Goal: Information Seeking & Learning: Learn about a topic

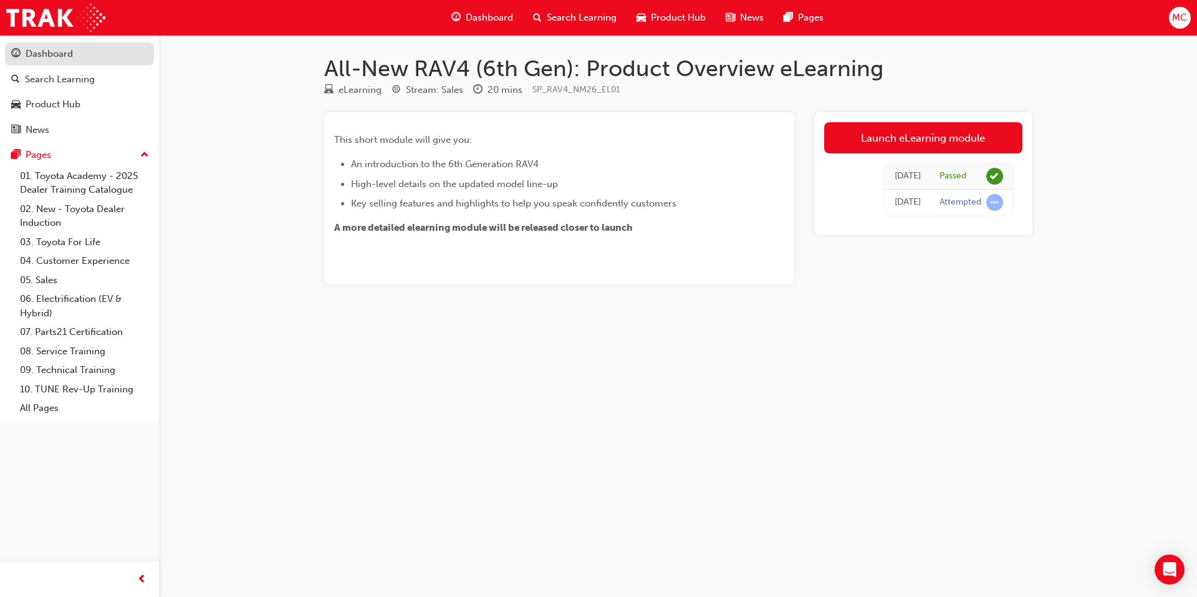
click at [73, 57] on div "Dashboard" at bounding box center [79, 54] width 137 height 16
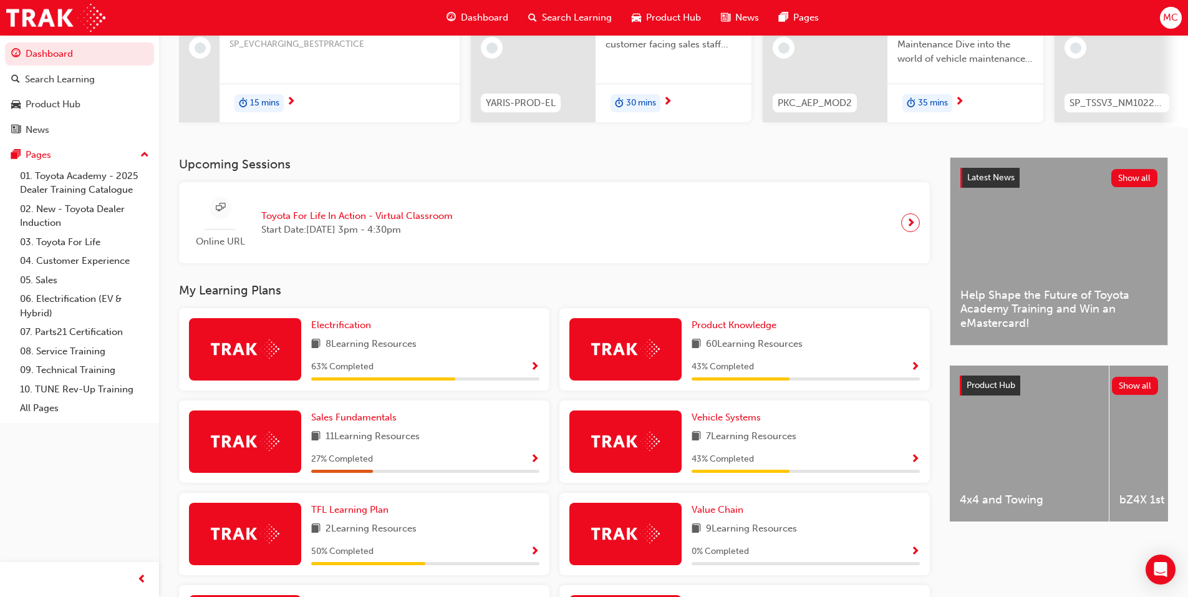
scroll to position [187, 0]
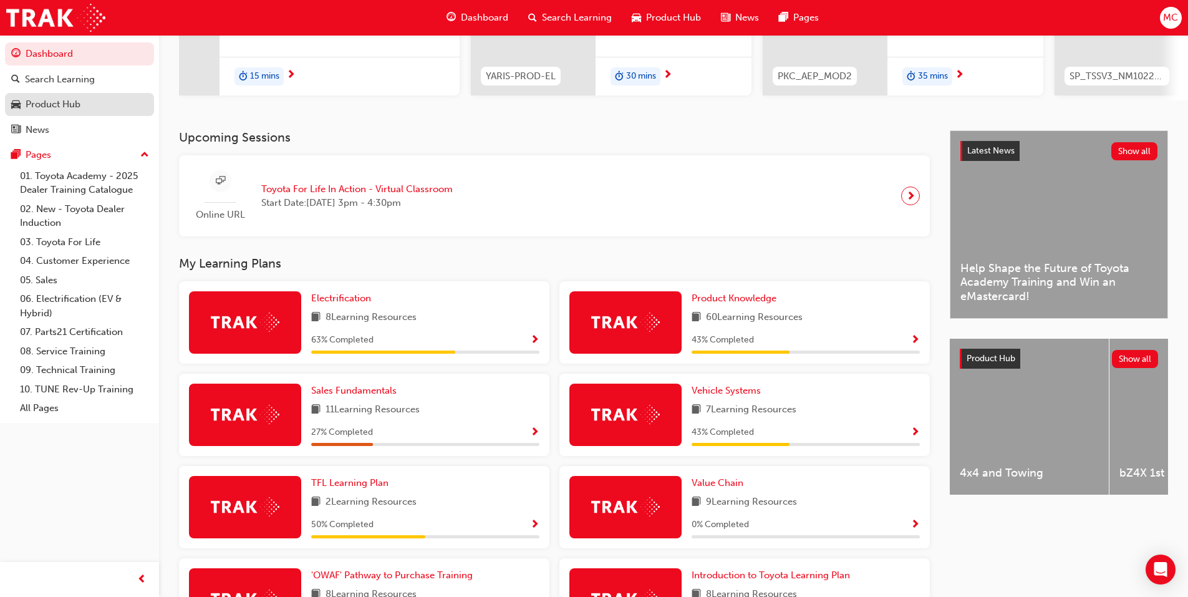
click at [104, 106] on div "Product Hub" at bounding box center [79, 105] width 137 height 16
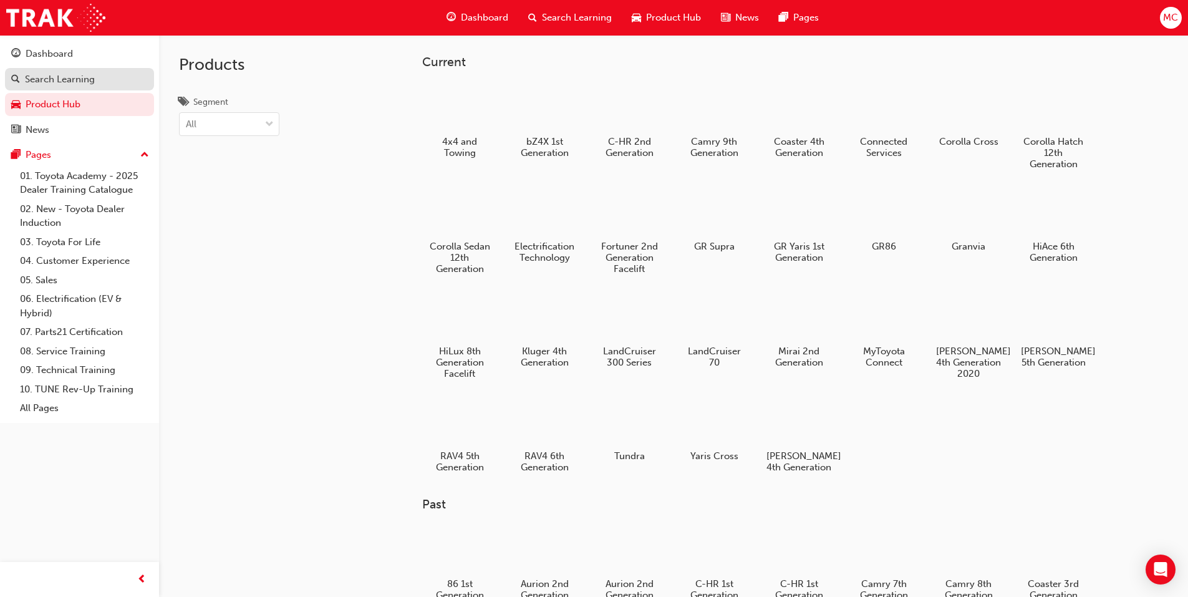
click at [103, 90] on link "Search Learning" at bounding box center [79, 79] width 149 height 23
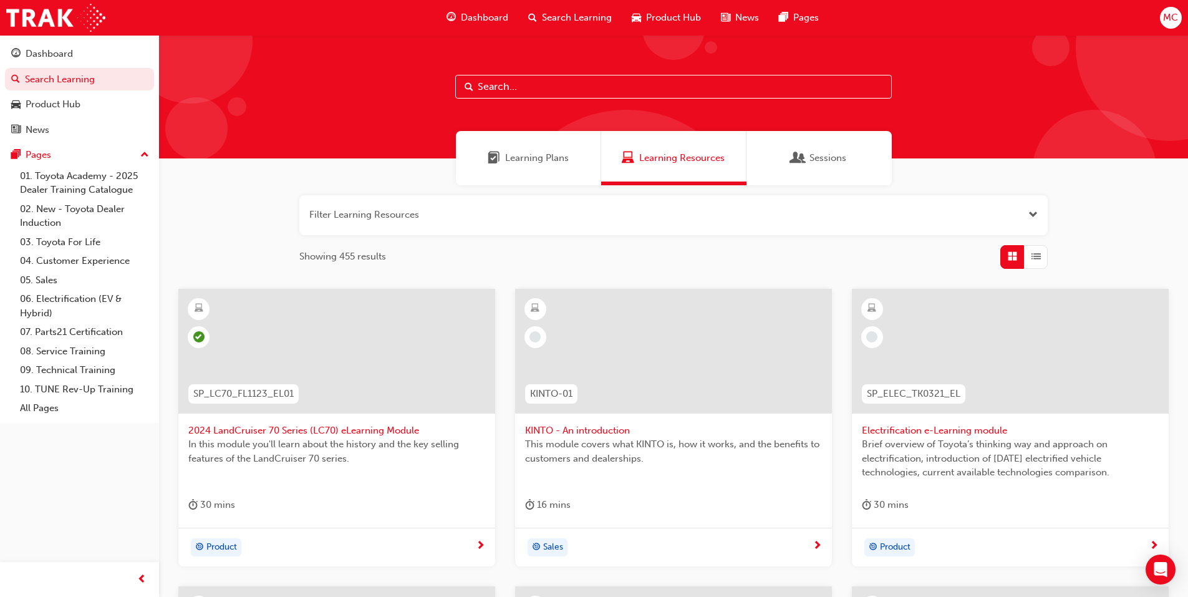
click at [527, 87] on input "text" at bounding box center [673, 87] width 436 height 24
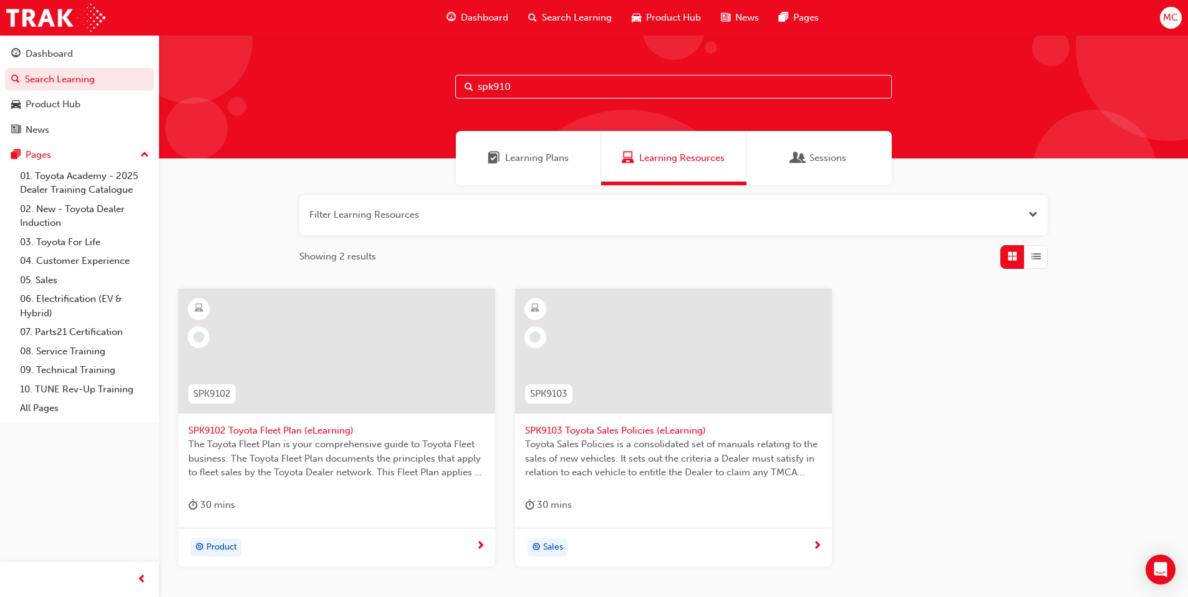
type input "spk910"
click at [324, 388] on div at bounding box center [336, 351] width 317 height 125
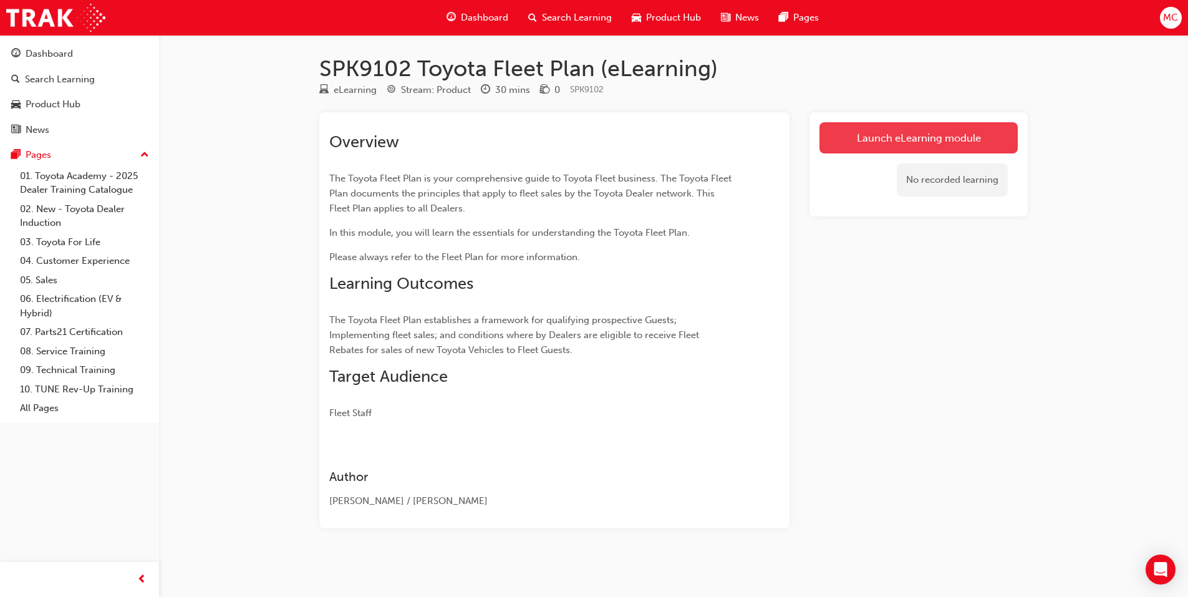
click at [885, 129] on link "Launch eLearning module" at bounding box center [918, 137] width 198 height 31
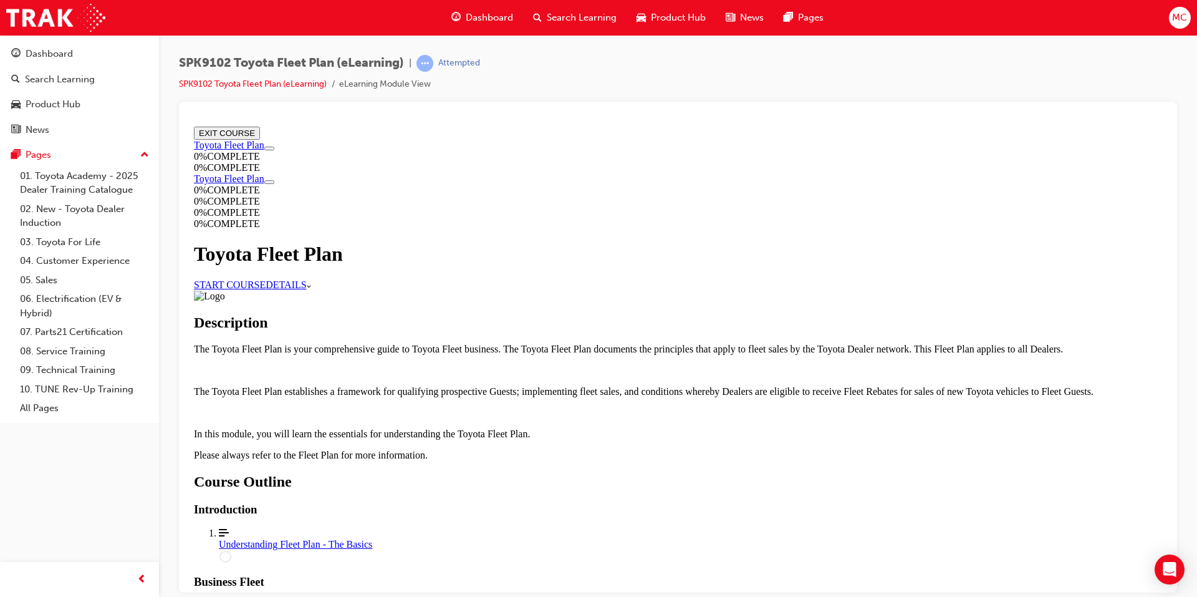
click at [266, 284] on link "START COURSE" at bounding box center [230, 284] width 72 height 11
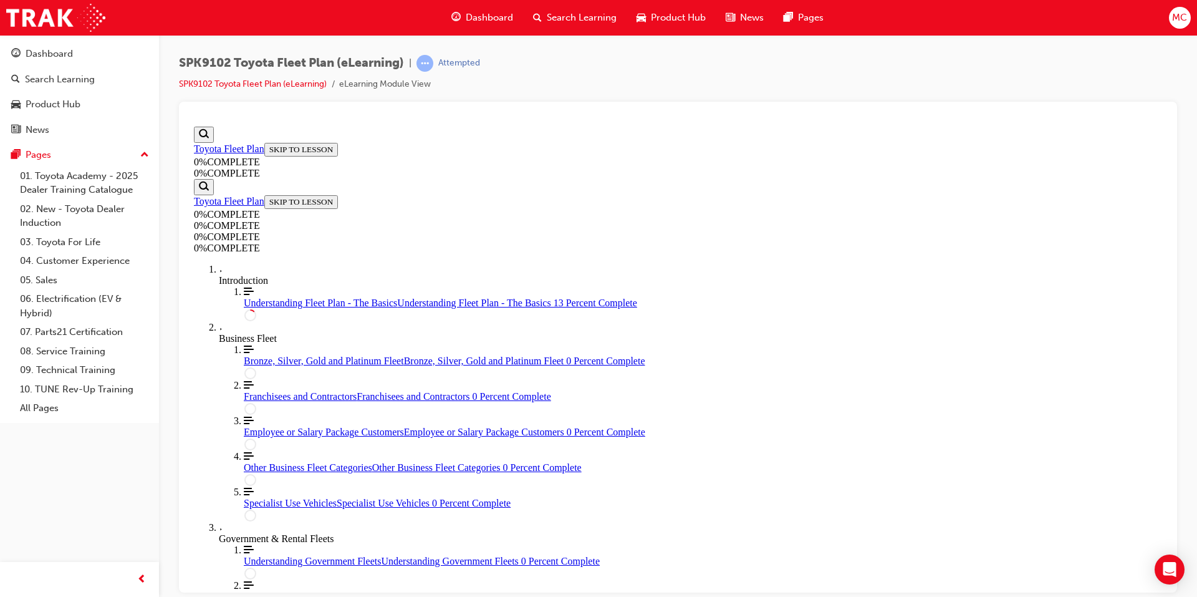
scroll to position [168, 0]
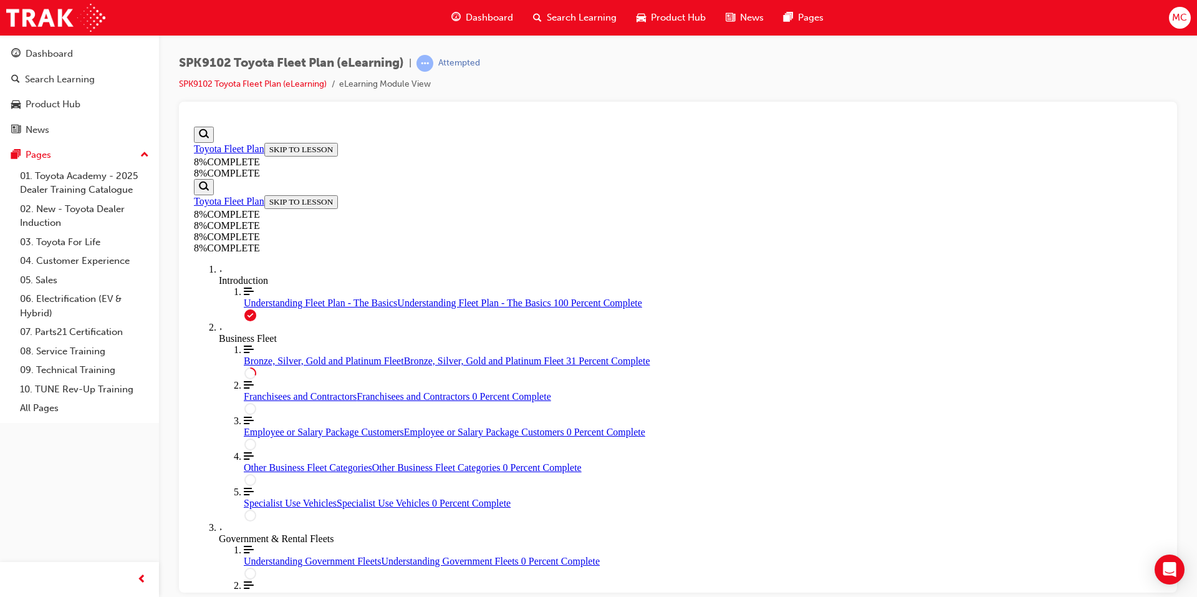
scroll to position [686, 0]
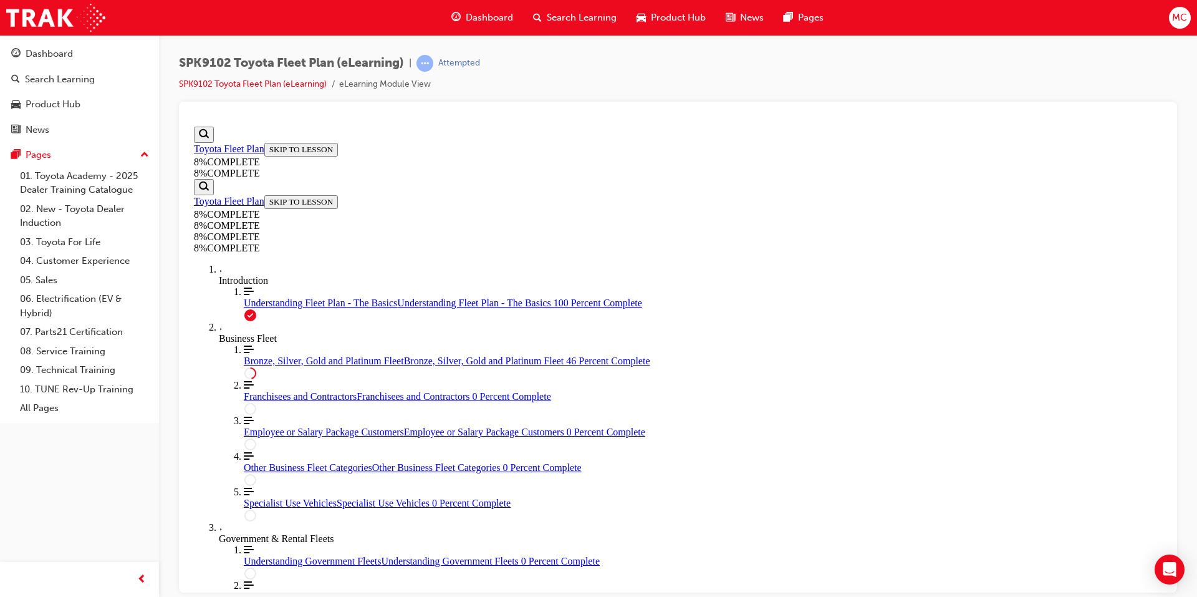
scroll to position [2743, 0]
drag, startPoint x: 812, startPoint y: 356, endPoint x: 810, endPoint y: 282, distance: 73.6
drag, startPoint x: 690, startPoint y: 292, endPoint x: 696, endPoint y: 363, distance: 71.4
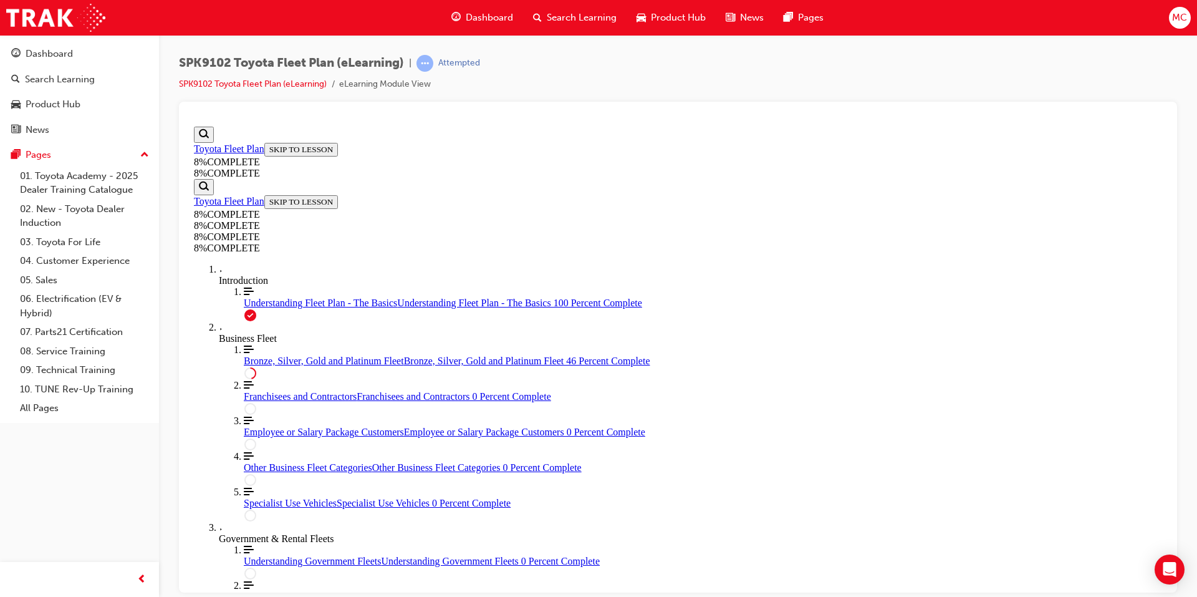
drag, startPoint x: 691, startPoint y: 285, endPoint x: 708, endPoint y: 357, distance: 74.4
drag, startPoint x: 586, startPoint y: 274, endPoint x: 597, endPoint y: 421, distance: 146.9
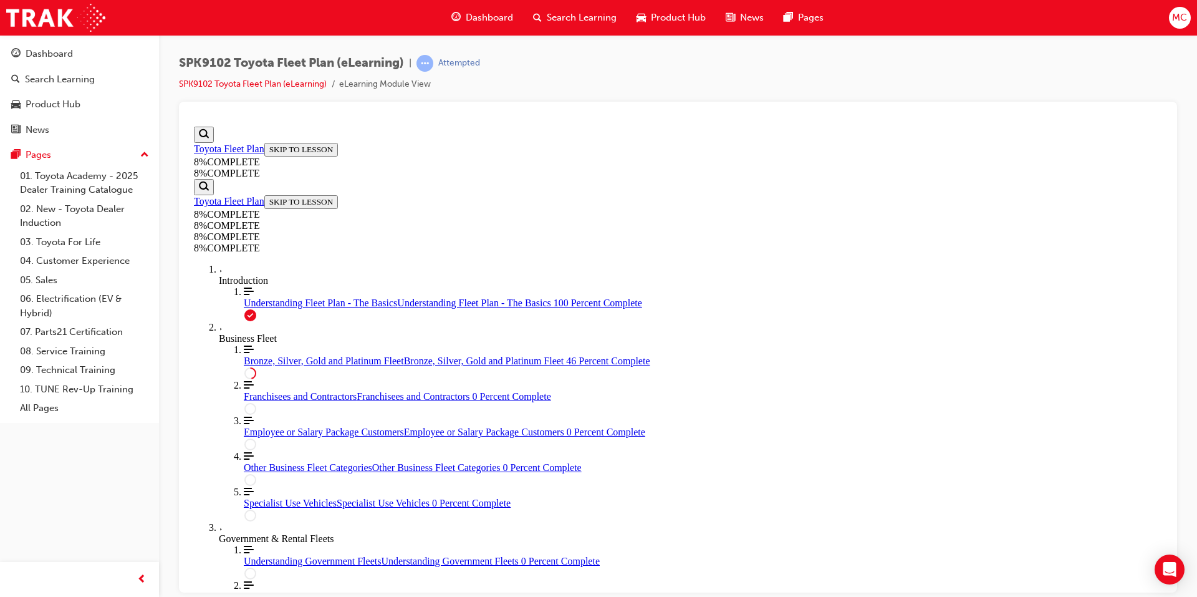
drag, startPoint x: 650, startPoint y: 280, endPoint x: 871, endPoint y: 357, distance: 234.2
drag, startPoint x: 683, startPoint y: 430, endPoint x: 877, endPoint y: 514, distance: 211.7
drag, startPoint x: 701, startPoint y: 434, endPoint x: 802, endPoint y: 434, distance: 101.6
drag, startPoint x: 706, startPoint y: 278, endPoint x: 851, endPoint y: 279, distance: 145.3
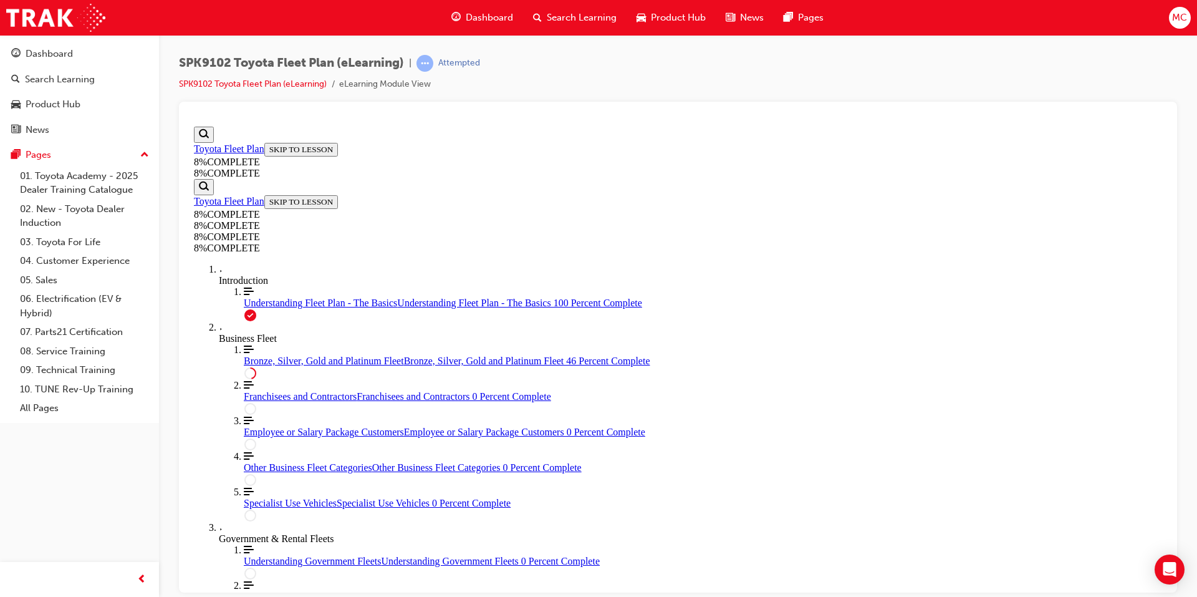
drag, startPoint x: 703, startPoint y: 380, endPoint x: 817, endPoint y: 242, distance: 178.9
drag, startPoint x: 663, startPoint y: 389, endPoint x: 875, endPoint y: 454, distance: 222.3
drag, startPoint x: 713, startPoint y: 303, endPoint x: 839, endPoint y: 372, distance: 143.7
drag, startPoint x: 711, startPoint y: 323, endPoint x: 852, endPoint y: 317, distance: 140.4
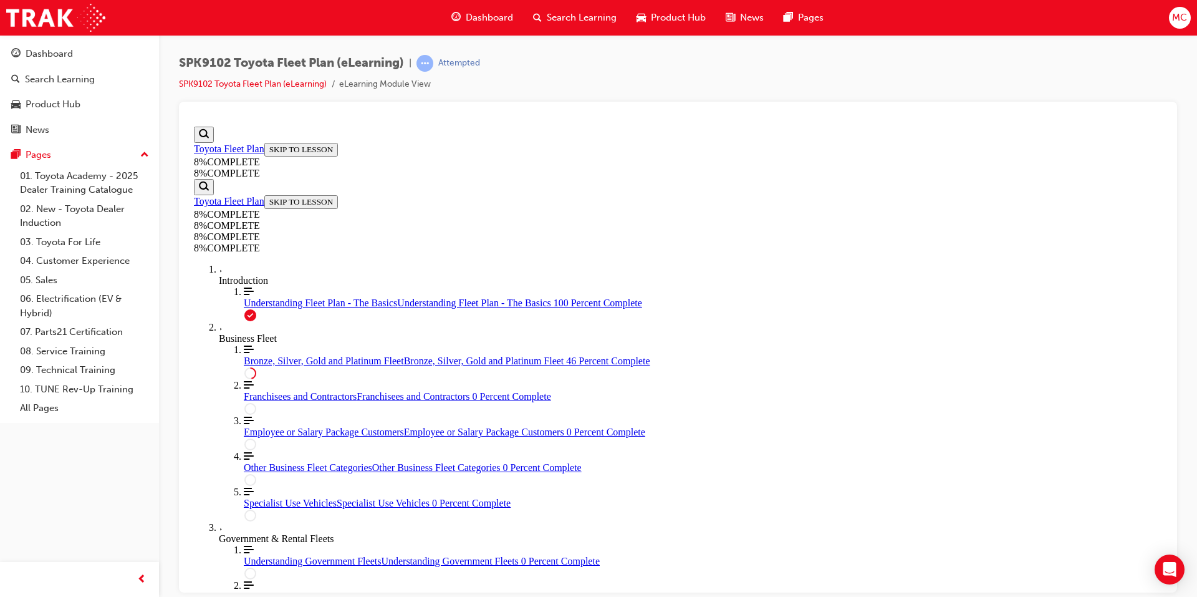
drag, startPoint x: 723, startPoint y: 276, endPoint x: 828, endPoint y: 334, distance: 119.7
drag, startPoint x: 692, startPoint y: 453, endPoint x: 787, endPoint y: 271, distance: 205.5
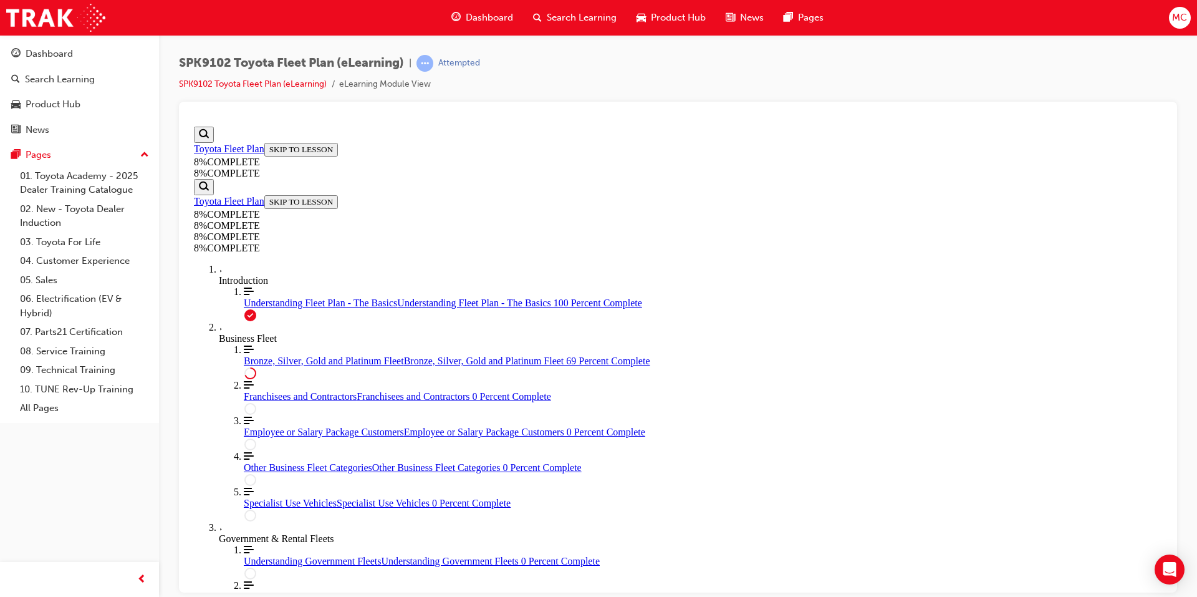
drag, startPoint x: 727, startPoint y: 271, endPoint x: 807, endPoint y: 397, distance: 148.9
drag, startPoint x: 716, startPoint y: 274, endPoint x: 811, endPoint y: 272, distance: 95.4
drag, startPoint x: 689, startPoint y: 453, endPoint x: 799, endPoint y: 457, distance: 109.8
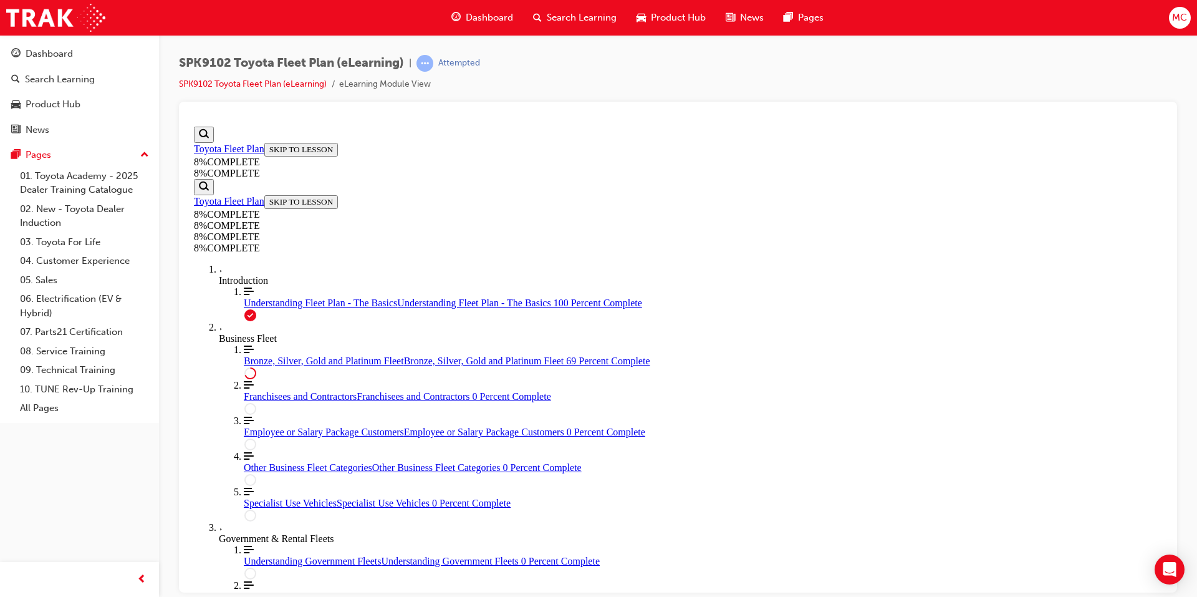
drag, startPoint x: 650, startPoint y: 366, endPoint x: 766, endPoint y: 238, distance: 173.0
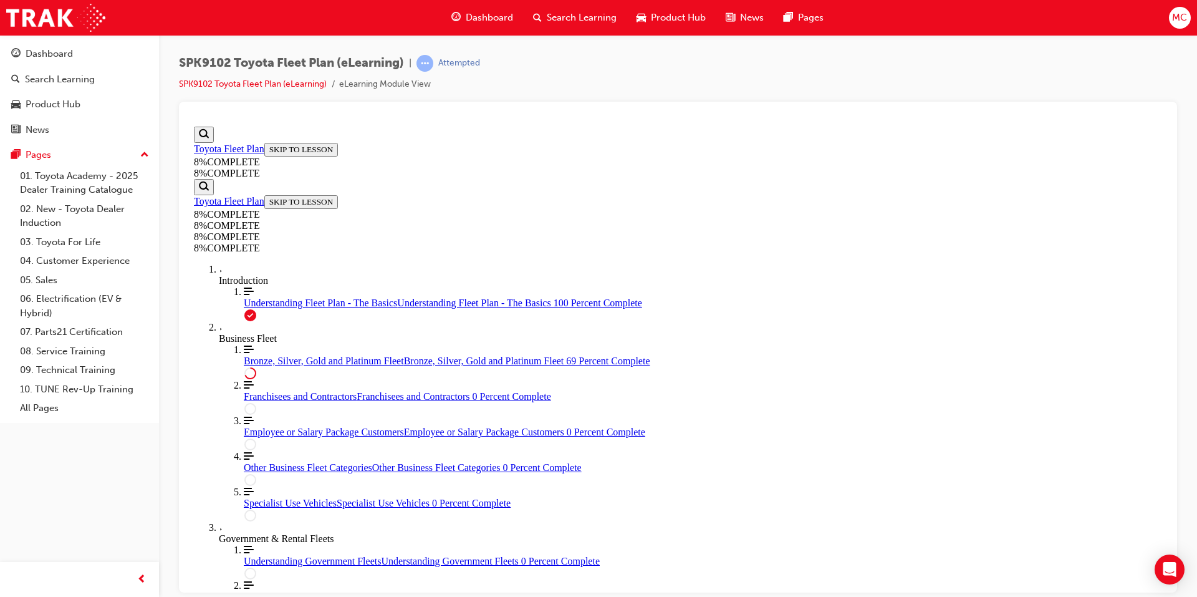
drag, startPoint x: 682, startPoint y: 425, endPoint x: 843, endPoint y: 371, distance: 169.8
drag, startPoint x: 718, startPoint y: 302, endPoint x: 831, endPoint y: 431, distance: 171.0
drag, startPoint x: 701, startPoint y: 292, endPoint x: 827, endPoint y: 289, distance: 125.3
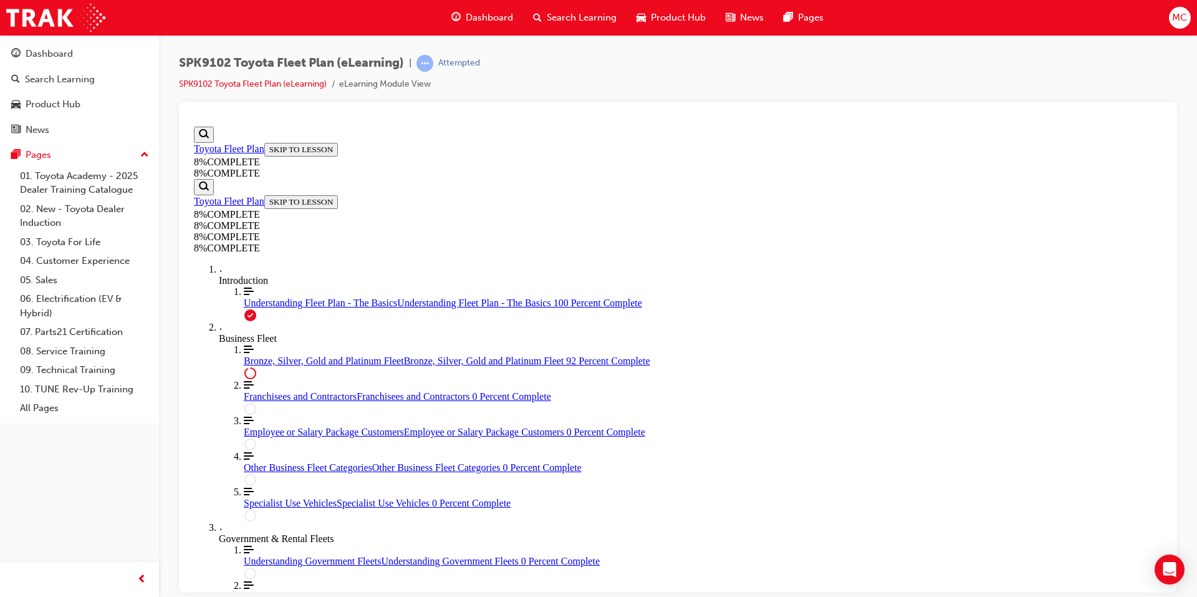
scroll to position [5287, 0]
drag, startPoint x: 687, startPoint y: 332, endPoint x: 963, endPoint y: 493, distance: 319.4
drag, startPoint x: 721, startPoint y: 407, endPoint x: 839, endPoint y: 347, distance: 131.9
drag, startPoint x: 739, startPoint y: 391, endPoint x: 831, endPoint y: 389, distance: 91.7
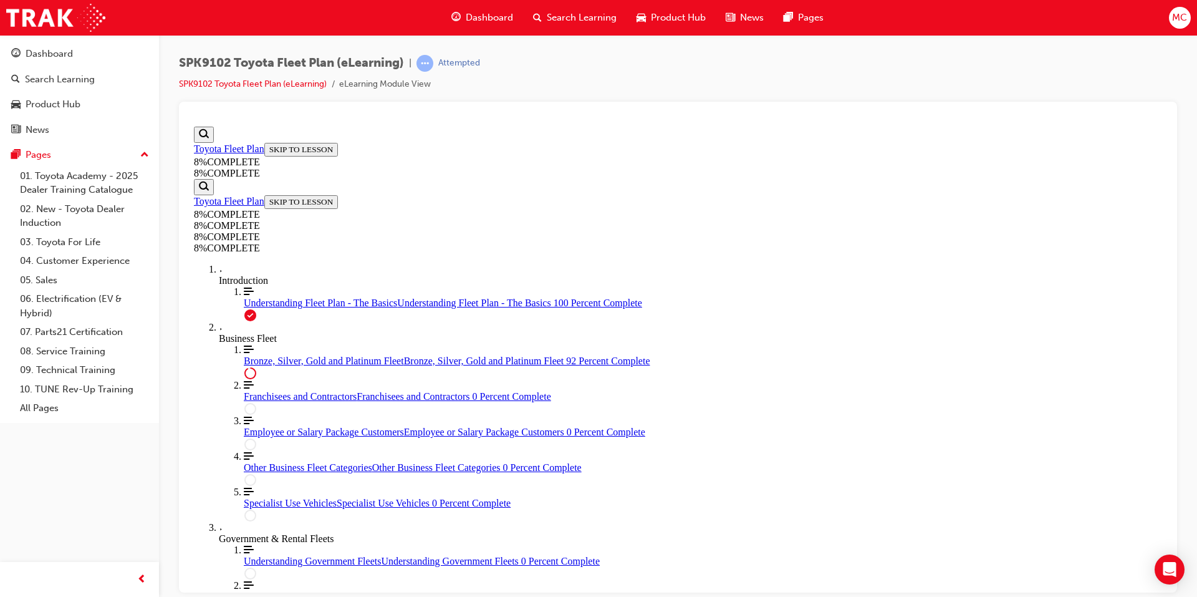
drag, startPoint x: 713, startPoint y: 402, endPoint x: 809, endPoint y: 392, distance: 96.5
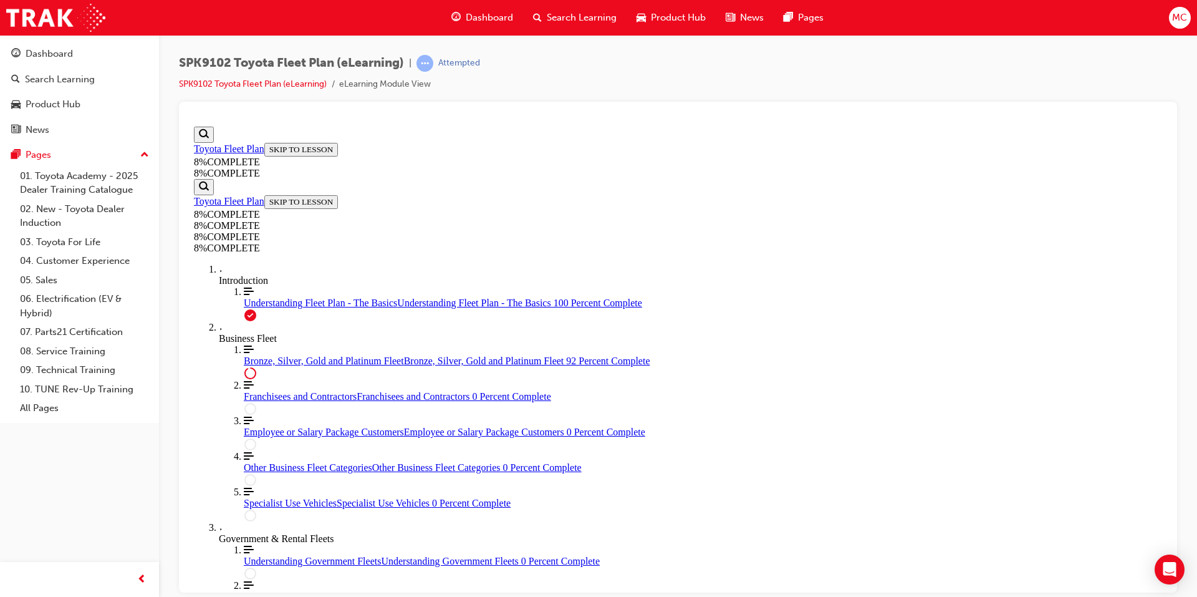
drag, startPoint x: 729, startPoint y: 339, endPoint x: 819, endPoint y: 458, distance: 149.3
drag, startPoint x: 742, startPoint y: 350, endPoint x: 838, endPoint y: 347, distance: 96.0
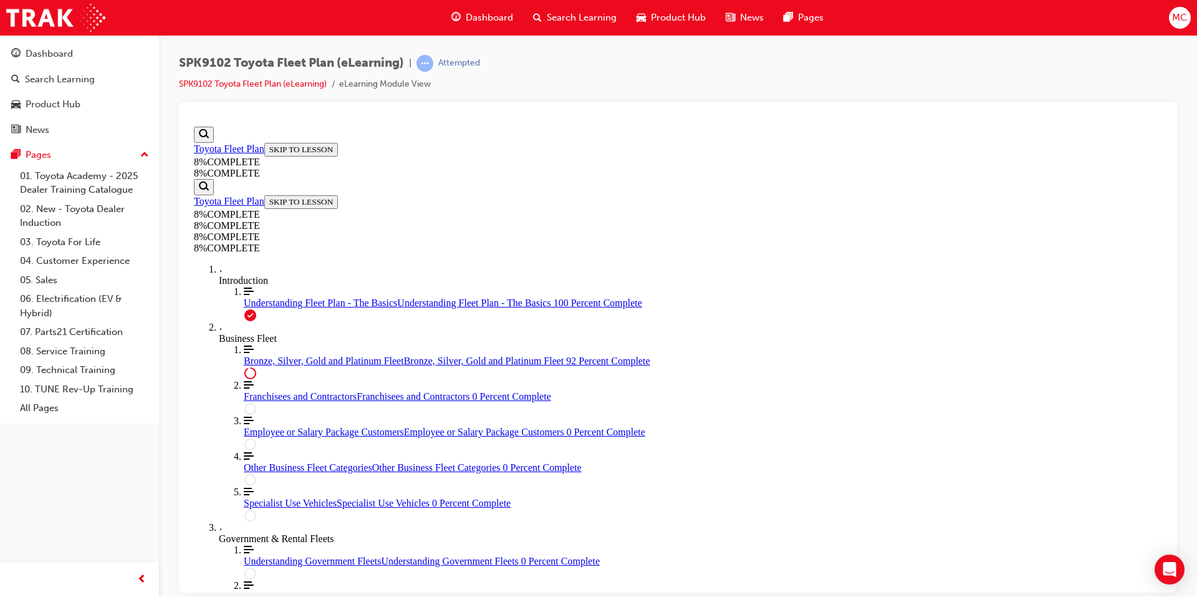
scroll to position [5412, 0]
drag, startPoint x: 676, startPoint y: 334, endPoint x: 784, endPoint y: 334, distance: 108.5
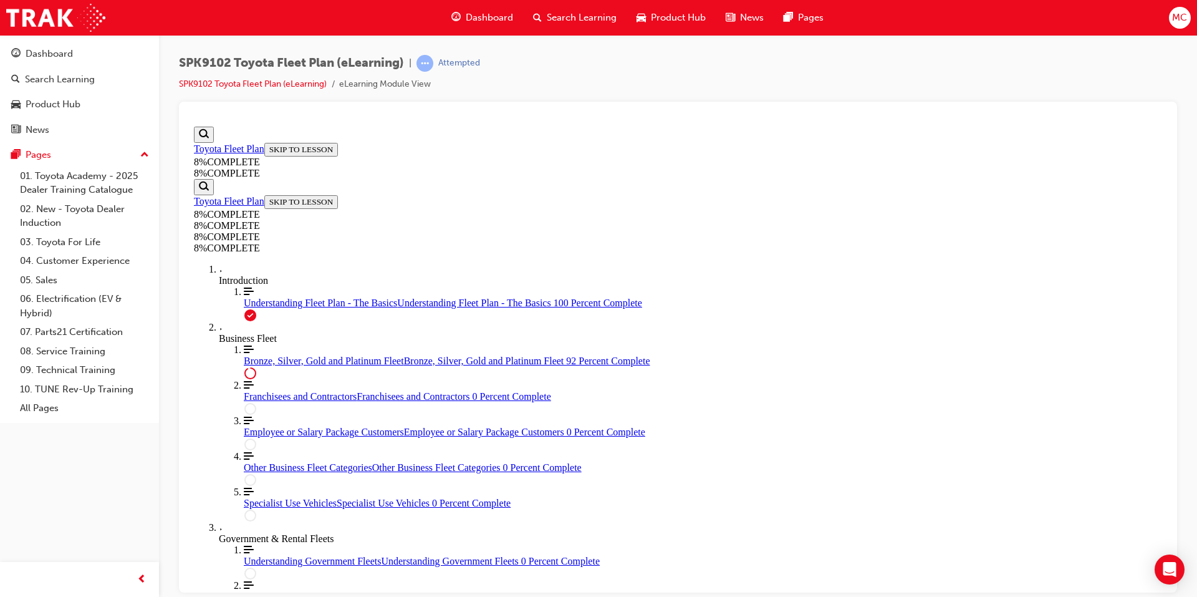
drag, startPoint x: 713, startPoint y: 396, endPoint x: 796, endPoint y: 402, distance: 83.1
drag, startPoint x: 732, startPoint y: 428, endPoint x: 807, endPoint y: 429, distance: 74.8
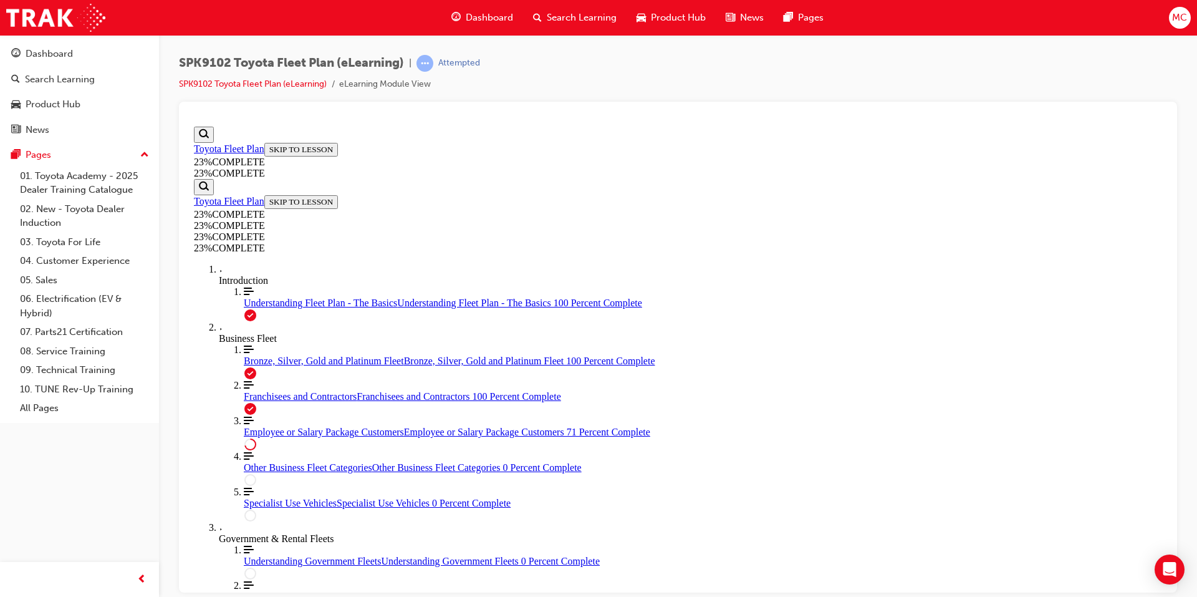
scroll to position [1402, 0]
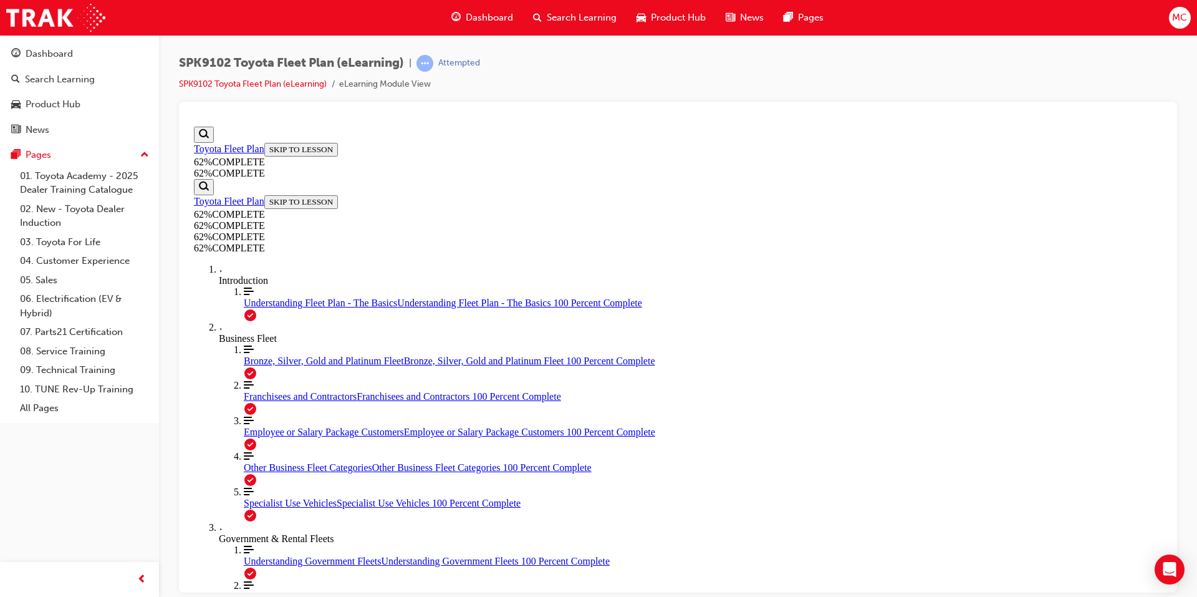
scroll to position [249, 0]
